Goal: Task Accomplishment & Management: Complete application form

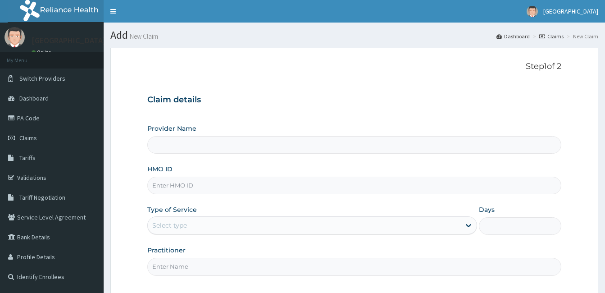
type input "Tendalife Specialist Hospital"
click at [264, 189] on input "HMO ID" at bounding box center [354, 186] width 414 height 18
type input "eia/10080/b"
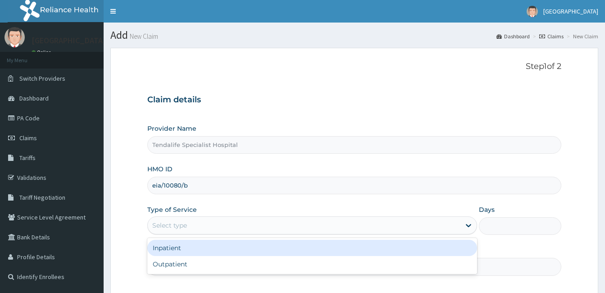
click at [194, 231] on div "Select type" at bounding box center [304, 225] width 313 height 14
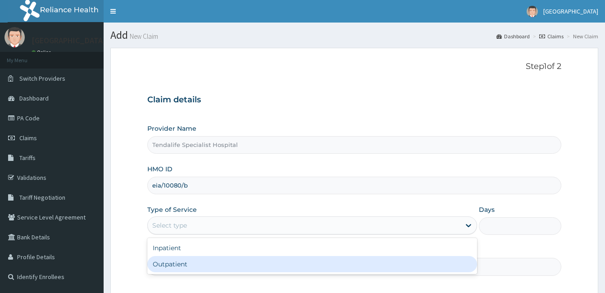
click at [186, 264] on div "Outpatient" at bounding box center [312, 264] width 330 height 16
type input "1"
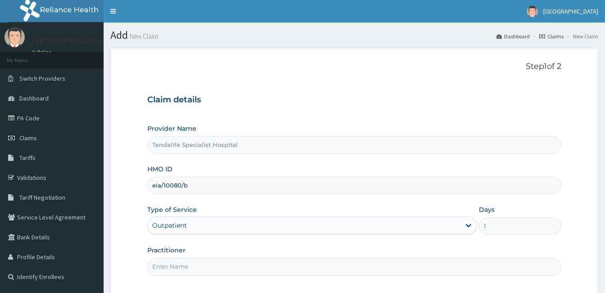
click at [195, 266] on input "Practitioner" at bounding box center [354, 267] width 414 height 18
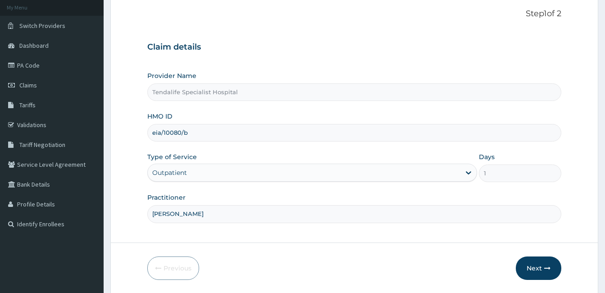
scroll to position [83, 0]
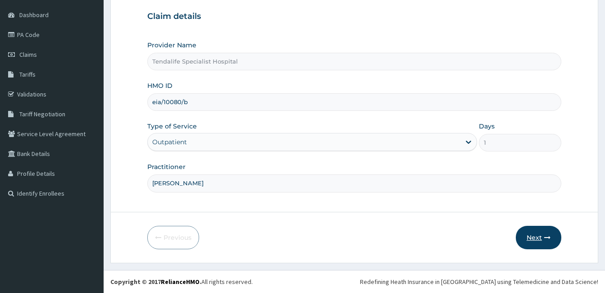
type input "DR KUYE"
click at [543, 236] on button "Next" at bounding box center [539, 237] width 46 height 23
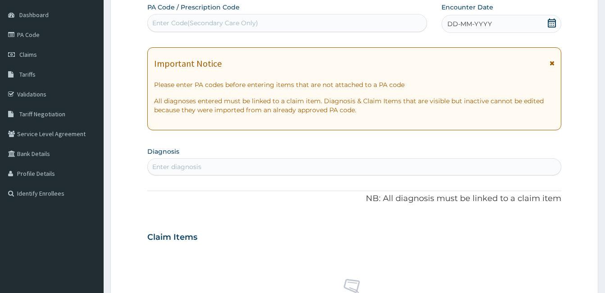
click at [551, 21] on icon at bounding box center [552, 22] width 8 height 9
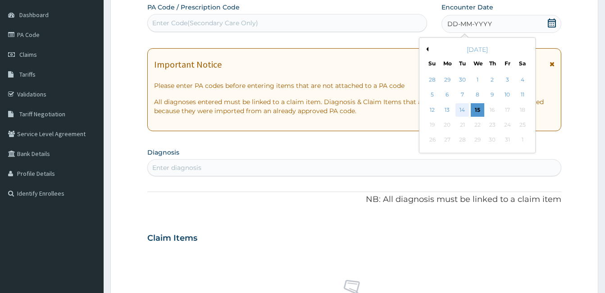
click at [461, 110] on div "14" at bounding box center [463, 110] width 14 height 14
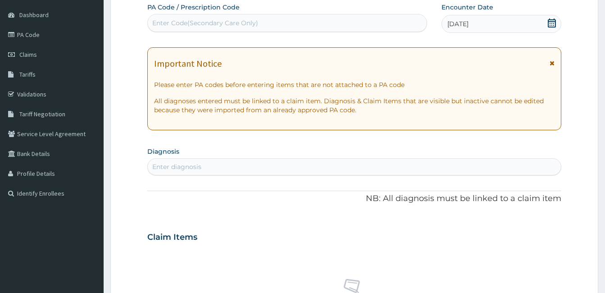
click at [324, 162] on div "Enter diagnosis" at bounding box center [354, 167] width 413 height 14
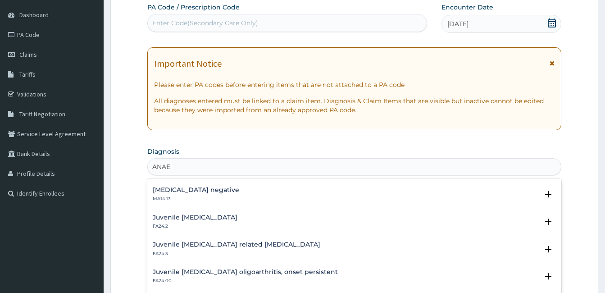
scroll to position [32, 0]
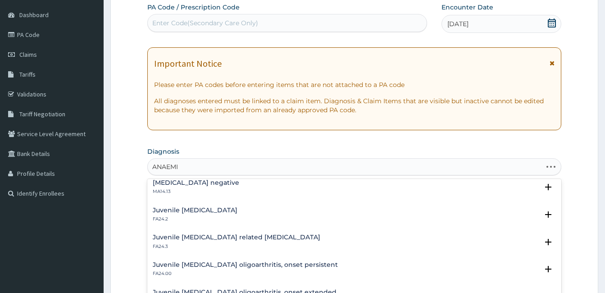
type input "ANAEMIA"
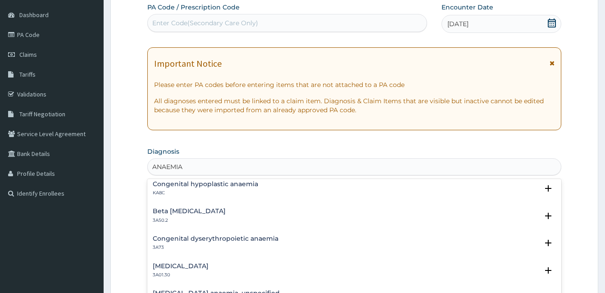
scroll to position [505, 0]
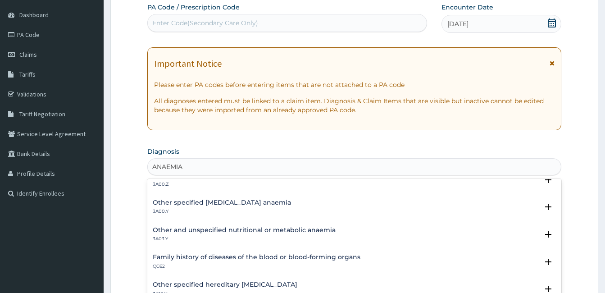
click at [268, 203] on h4 "Other specified iron deficiency anaemia" at bounding box center [222, 202] width 138 height 7
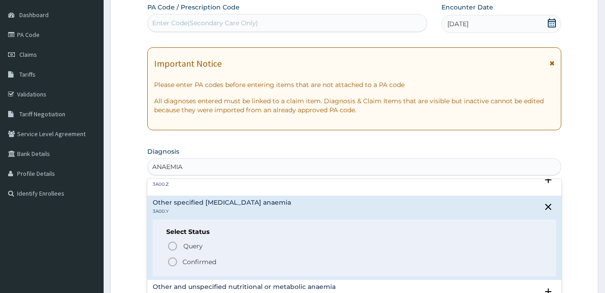
click at [173, 263] on icon "status option filled" at bounding box center [172, 261] width 11 height 11
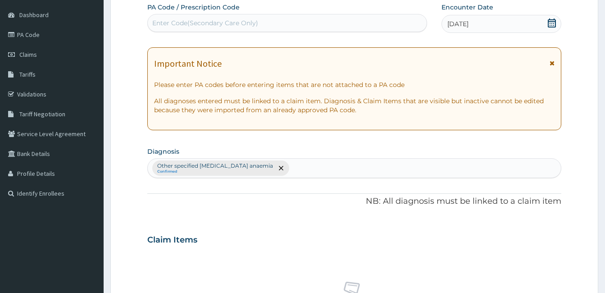
scroll to position [339, 0]
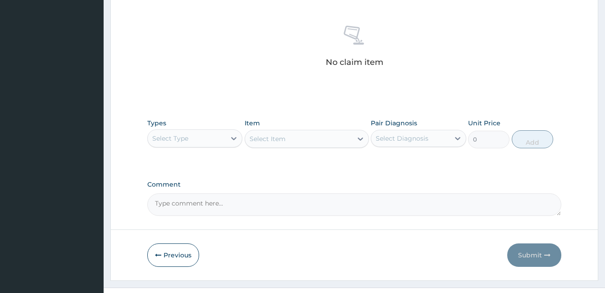
click at [217, 136] on div "Select Type" at bounding box center [187, 138] width 78 height 14
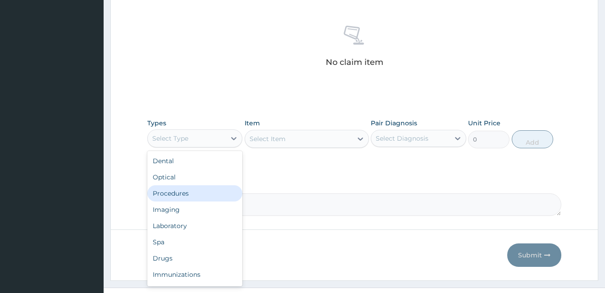
click at [171, 194] on div "Procedures" at bounding box center [194, 193] width 95 height 16
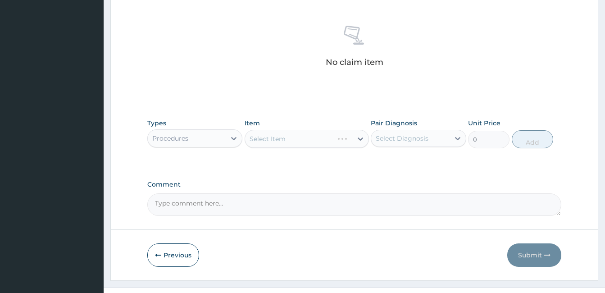
click at [324, 137] on div "Select Item" at bounding box center [307, 139] width 124 height 18
click at [324, 140] on div "Select Item" at bounding box center [307, 139] width 124 height 18
click at [287, 141] on div "Select Item" at bounding box center [298, 139] width 107 height 14
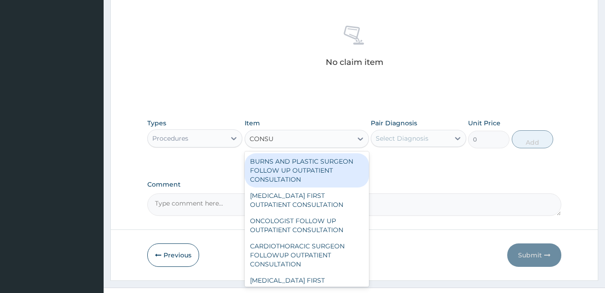
type input "CONSUL"
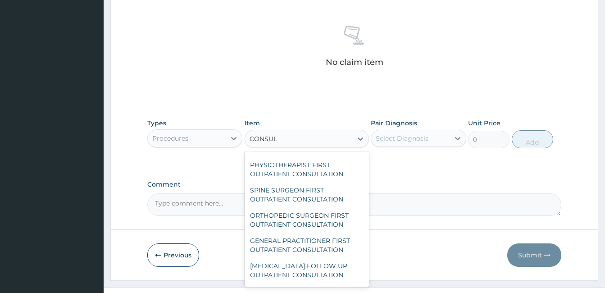
scroll to position [708, 0]
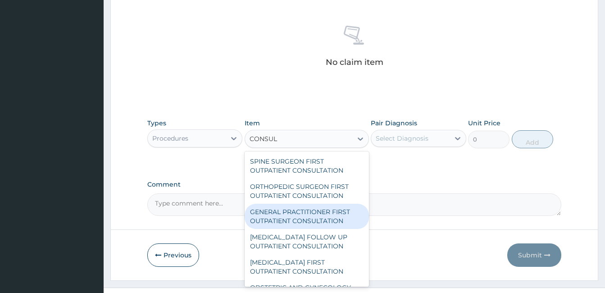
click at [317, 229] on div "GENERAL PRACTITIONER FIRST OUTPATIENT CONSULTATION" at bounding box center [307, 216] width 124 height 25
type input "4500"
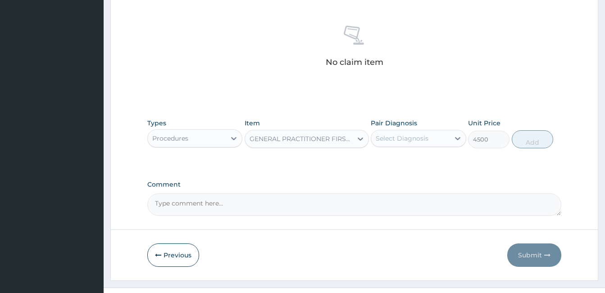
click at [427, 139] on div "Select Diagnosis" at bounding box center [402, 138] width 53 height 9
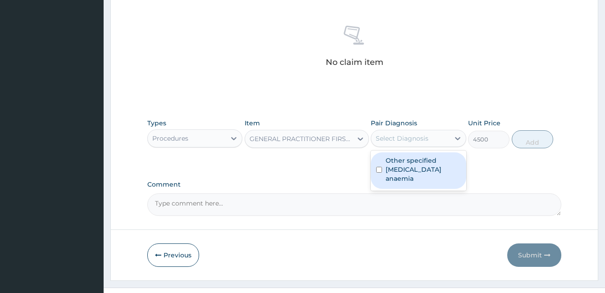
click at [380, 167] on input "checkbox" at bounding box center [379, 170] width 6 height 6
checkbox input "true"
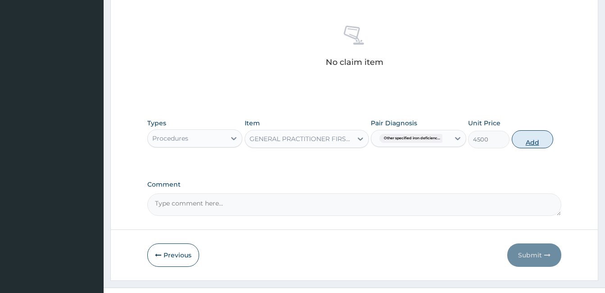
click at [536, 142] on button "Add" at bounding box center [532, 139] width 41 height 18
type input "0"
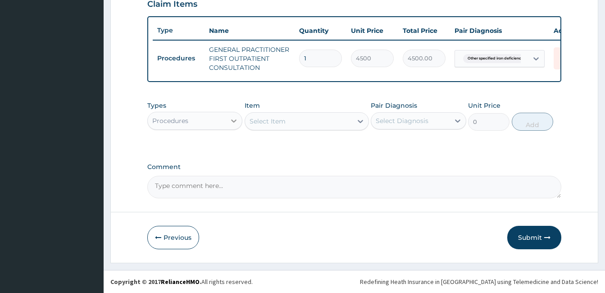
click at [233, 121] on icon at bounding box center [233, 120] width 9 height 9
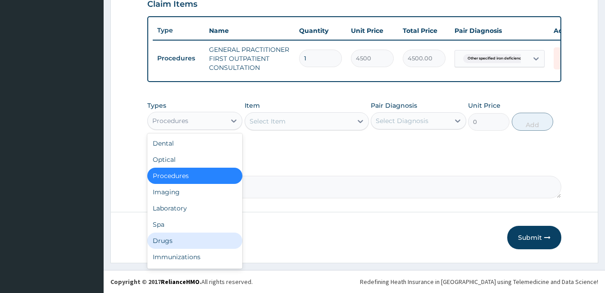
click at [178, 243] on div "Drugs" at bounding box center [194, 241] width 95 height 16
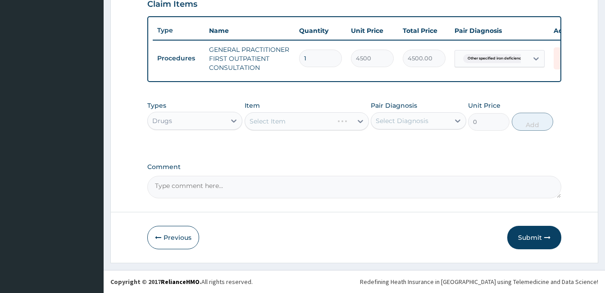
click at [317, 124] on div "Select Item" at bounding box center [307, 121] width 124 height 18
click at [301, 124] on div "Select Item" at bounding box center [307, 121] width 124 height 18
click at [304, 122] on div "Select Item" at bounding box center [307, 121] width 124 height 18
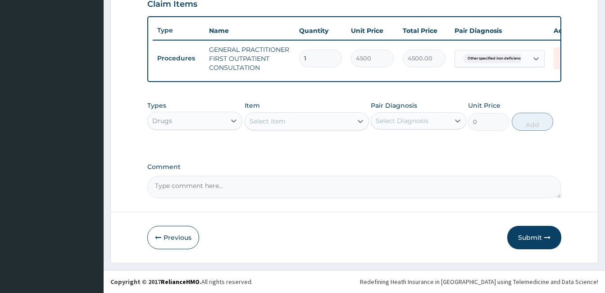
click at [314, 124] on div "Select Item" at bounding box center [298, 121] width 107 height 14
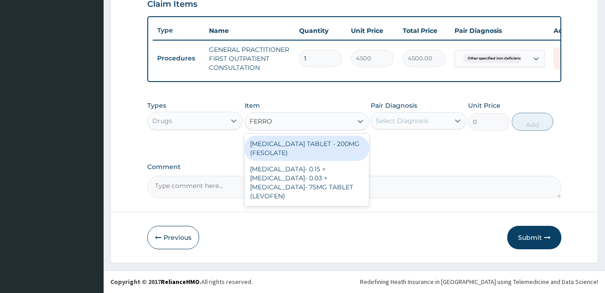
type input "FERROU"
click at [299, 147] on div "FERROUS SULPHATE TABLET - 200MG (FESOLATE)" at bounding box center [307, 148] width 124 height 25
type input "33.6"
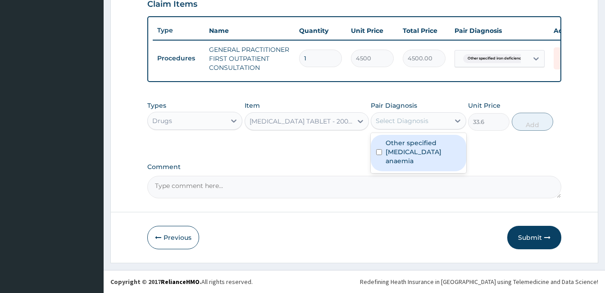
click at [422, 119] on div "Select Diagnosis" at bounding box center [402, 120] width 53 height 9
click at [380, 149] on input "checkbox" at bounding box center [379, 152] width 6 height 6
checkbox input "true"
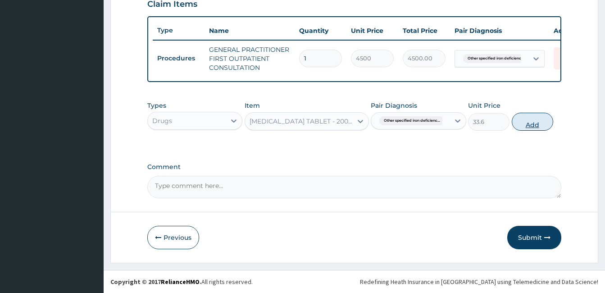
click at [530, 120] on button "Add" at bounding box center [532, 122] width 41 height 18
type input "0"
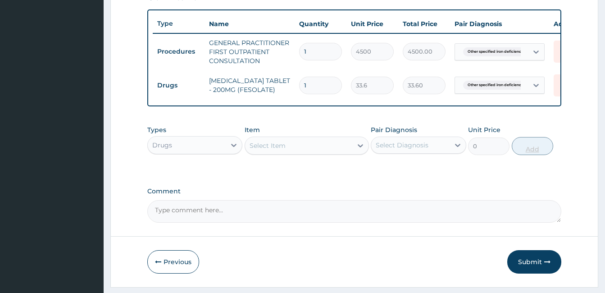
type input "14"
type input "470.40"
type input "14"
click at [283, 150] on div "Select Item" at bounding box center [268, 145] width 36 height 9
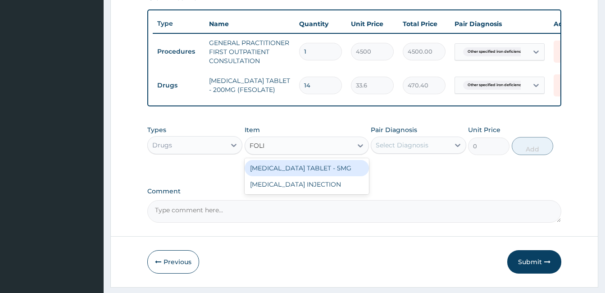
type input "FOLIC"
click at [281, 176] on div "FOLIC ACID TABLET - 5MG" at bounding box center [307, 168] width 124 height 16
type input "13.440000000000001"
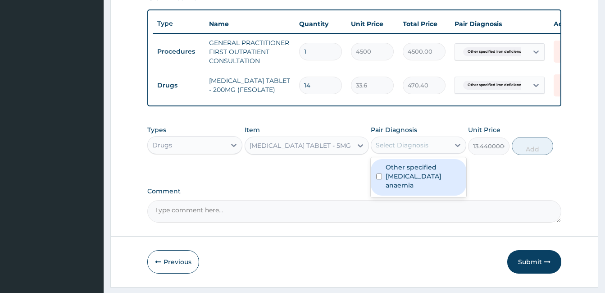
click at [424, 150] on div "Select Diagnosis" at bounding box center [402, 145] width 53 height 9
click at [377, 179] on input "checkbox" at bounding box center [379, 176] width 6 height 6
checkbox input "true"
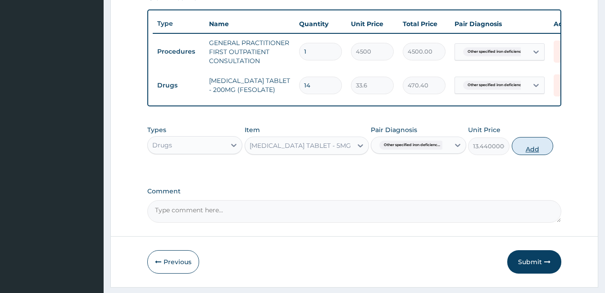
click at [540, 155] on button "Add" at bounding box center [532, 146] width 41 height 18
type input "0"
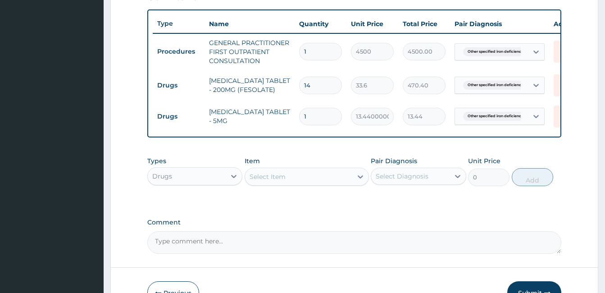
type input "0.00"
type input "7"
type input "94.08"
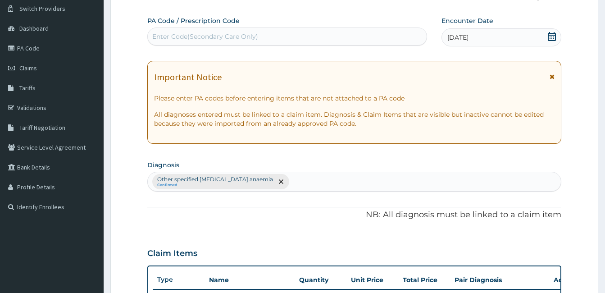
type input "7"
click at [314, 186] on div "Other specified iron deficiency anaemia Confirmed" at bounding box center [354, 181] width 413 height 19
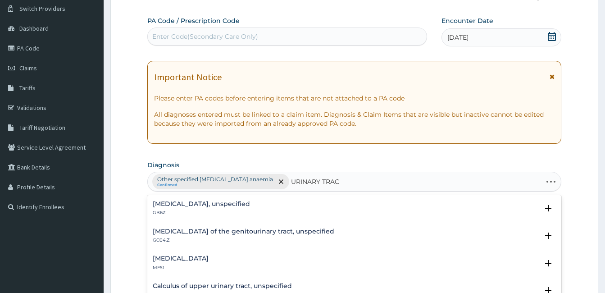
type input "URINARY TRACT"
click at [249, 285] on h4 "Calculus of upper urinary tract, unspecified" at bounding box center [222, 286] width 139 height 7
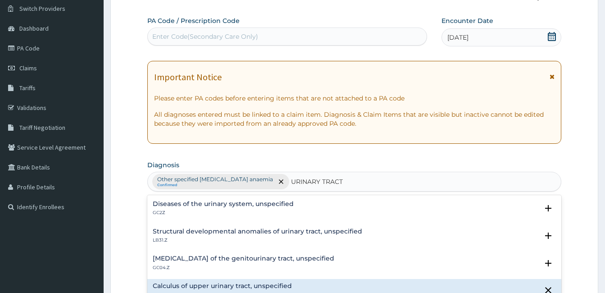
scroll to position [118, 0]
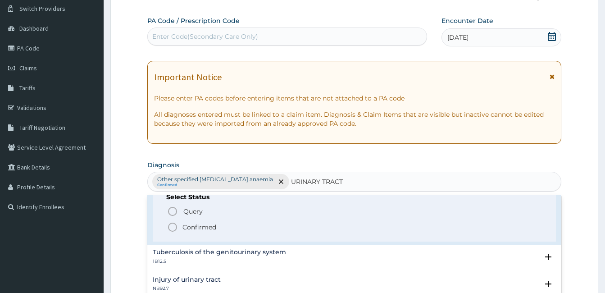
click at [173, 228] on icon "status option filled" at bounding box center [172, 227] width 11 height 11
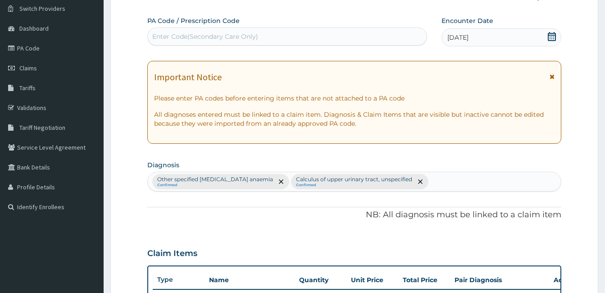
scroll to position [326, 0]
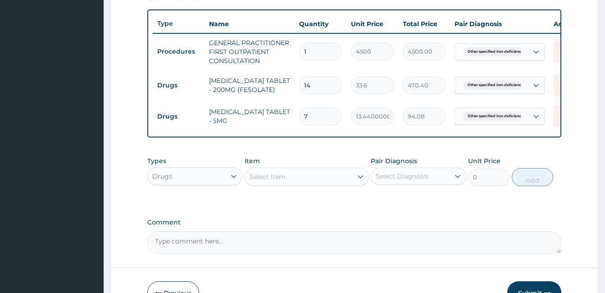
click at [292, 184] on div "Select Item" at bounding box center [298, 176] width 107 height 14
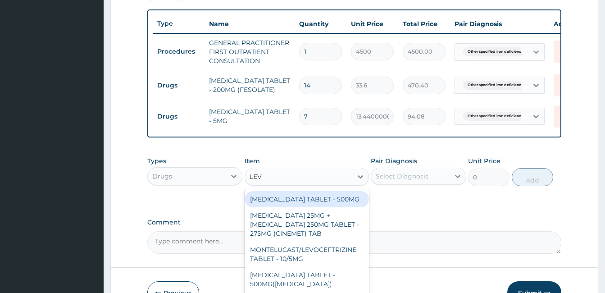
type input "LEVO"
click at [274, 207] on div "LEVOFLOXACIN TABLET - 500MG" at bounding box center [307, 199] width 124 height 16
type input "235.20000000000002"
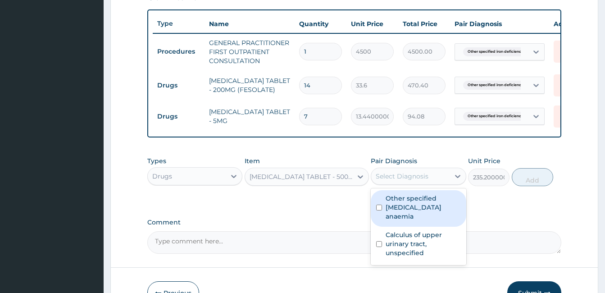
click at [423, 181] on div "Select Diagnosis" at bounding box center [402, 176] width 53 height 9
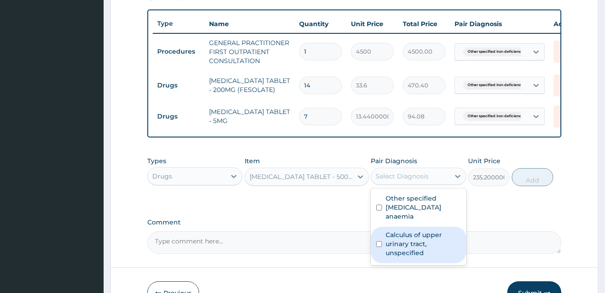
click at [380, 246] on input "checkbox" at bounding box center [379, 244] width 6 height 6
checkbox input "true"
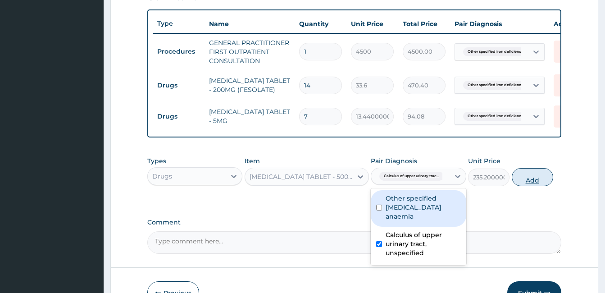
click at [537, 186] on button "Add" at bounding box center [532, 177] width 41 height 18
type input "0"
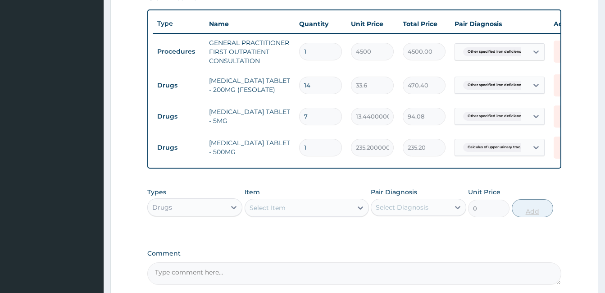
type input "0.00"
type input "3"
type input "705.60"
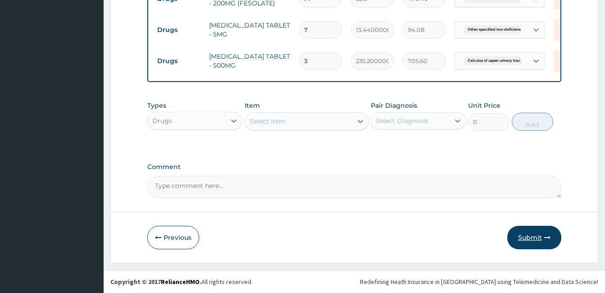
type input "3"
click at [536, 240] on button "Submit" at bounding box center [534, 237] width 54 height 23
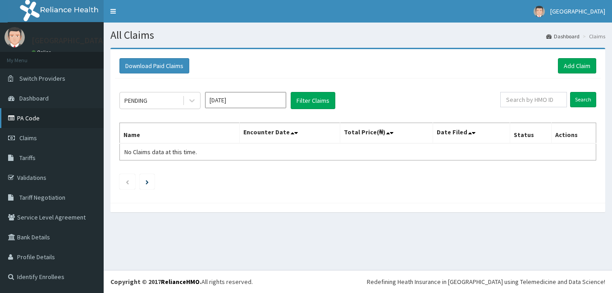
click at [38, 119] on link "PA Code" at bounding box center [52, 118] width 104 height 20
click at [250, 98] on input "[DATE]" at bounding box center [245, 100] width 81 height 16
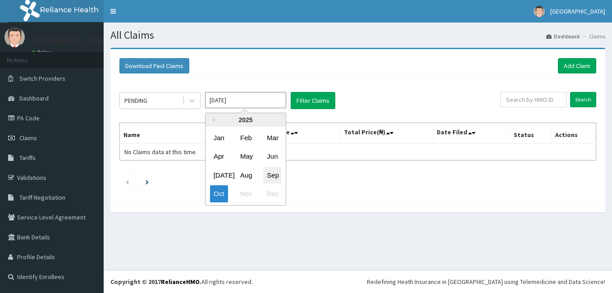
click at [274, 176] on div "Sep" at bounding box center [272, 175] width 18 height 17
type input "Sep 2025"
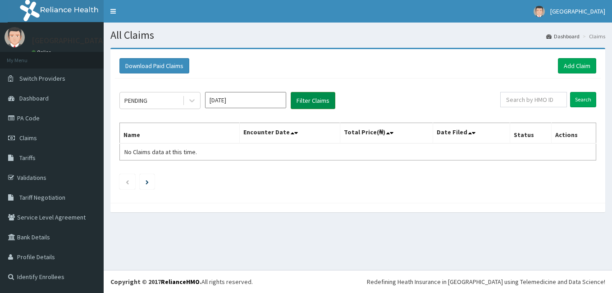
click at [320, 103] on button "Filter Claims" at bounding box center [313, 100] width 45 height 17
click at [255, 97] on input "Sep 2025" at bounding box center [245, 100] width 81 height 16
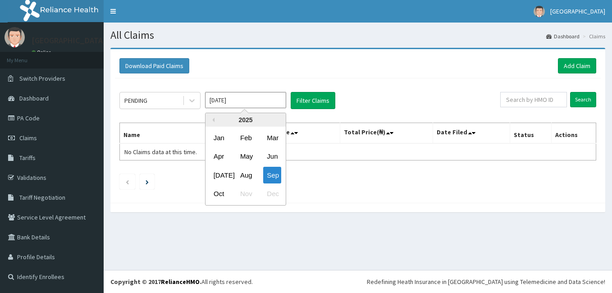
click at [255, 97] on input "Sep 2025" at bounding box center [245, 100] width 81 height 16
click at [176, 101] on div "PENDING" at bounding box center [151, 100] width 63 height 14
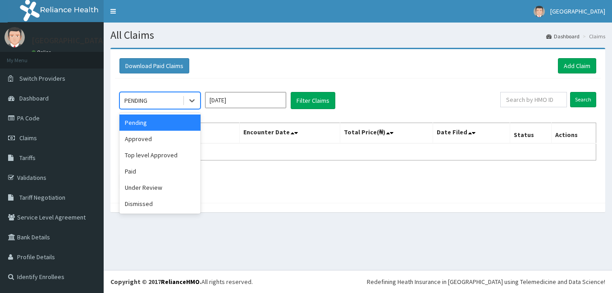
click at [150, 120] on div "Pending" at bounding box center [159, 122] width 81 height 16
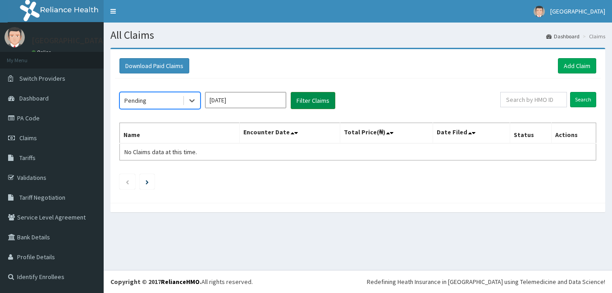
click at [315, 99] on button "Filter Claims" at bounding box center [313, 100] width 45 height 17
click at [193, 100] on icon at bounding box center [191, 100] width 9 height 9
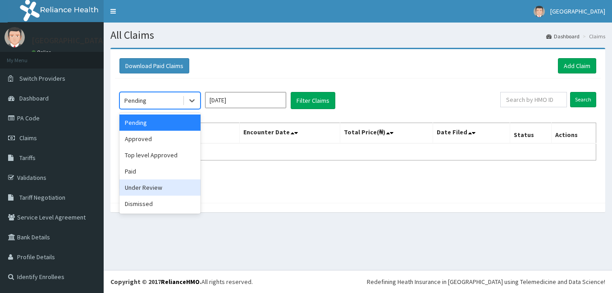
click at [138, 185] on div "Under Review" at bounding box center [159, 187] width 81 height 16
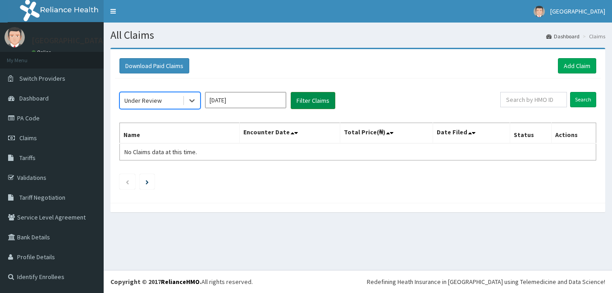
click at [304, 103] on button "Filter Claims" at bounding box center [313, 100] width 45 height 17
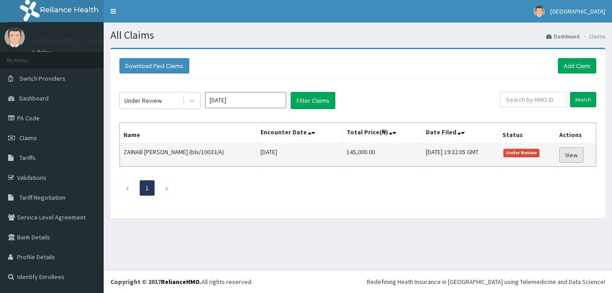
click at [573, 155] on link "View" at bounding box center [571, 154] width 24 height 15
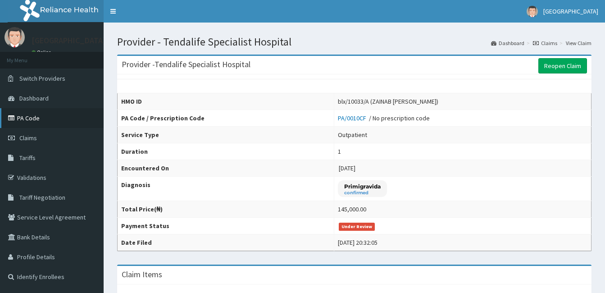
click at [41, 118] on link "PA Code" at bounding box center [52, 118] width 104 height 20
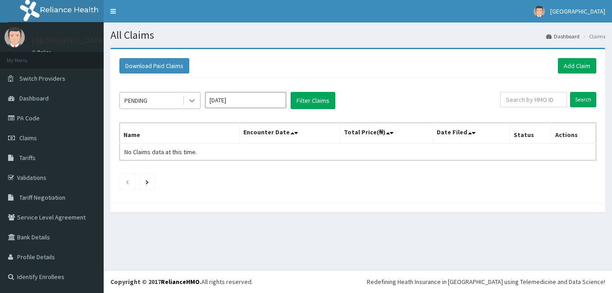
click at [194, 102] on icon at bounding box center [191, 100] width 9 height 9
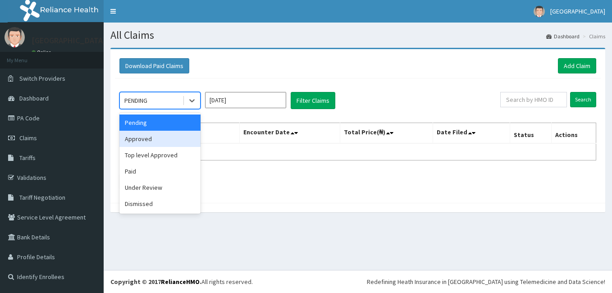
click at [137, 135] on div "Approved" at bounding box center [159, 139] width 81 height 16
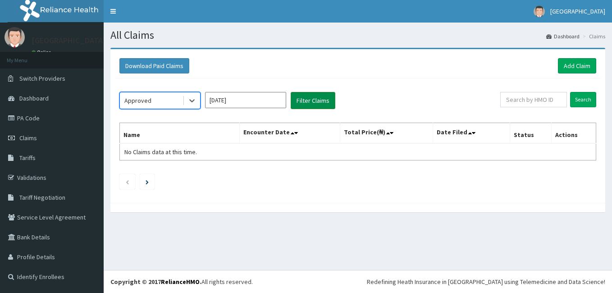
click at [303, 98] on button "Filter Claims" at bounding box center [313, 100] width 45 height 17
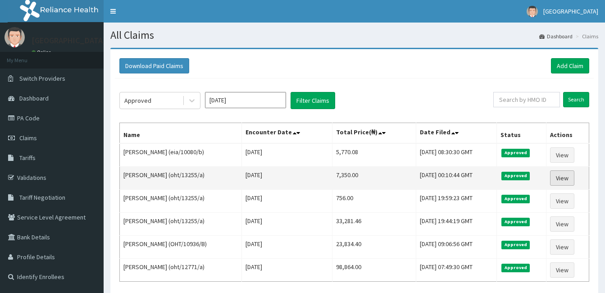
click at [566, 176] on link "View" at bounding box center [562, 177] width 24 height 15
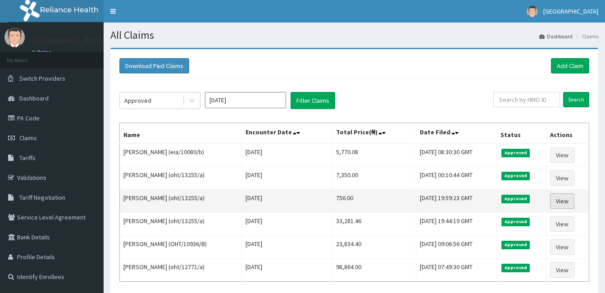
click at [565, 198] on link "View" at bounding box center [562, 200] width 24 height 15
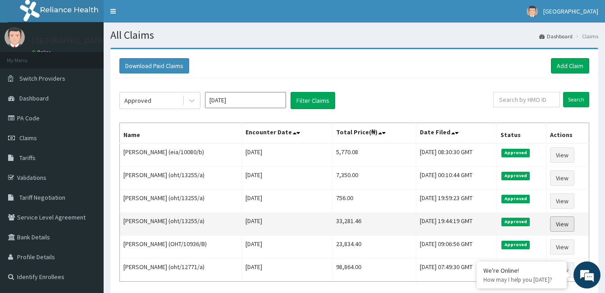
click at [567, 223] on link "View" at bounding box center [562, 223] width 24 height 15
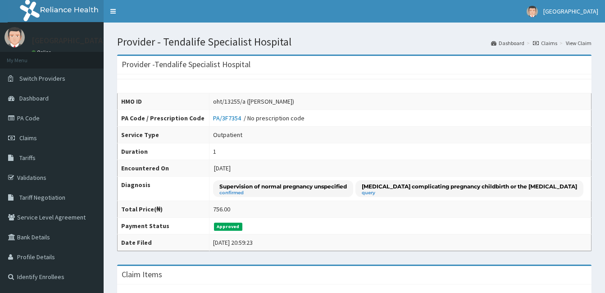
scroll to position [224, 0]
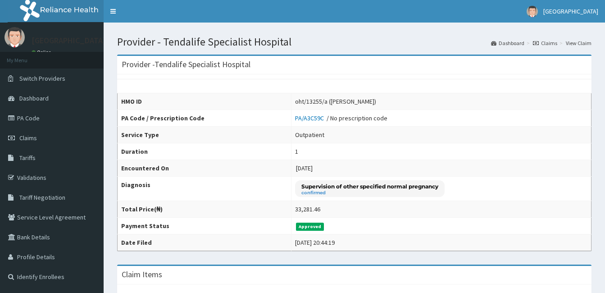
scroll to position [256, 0]
